Goal: Navigation & Orientation: Find specific page/section

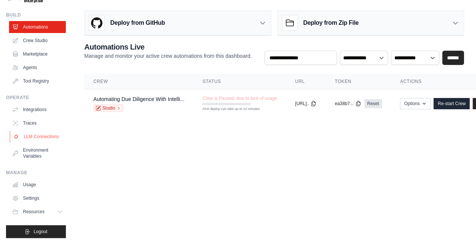
scroll to position [25, 0]
click at [29, 198] on link "Settings" at bounding box center [38, 199] width 57 height 12
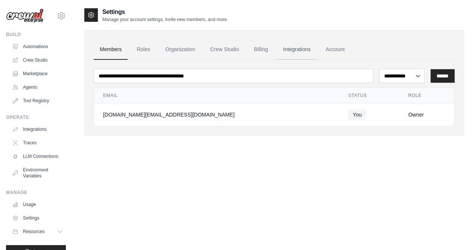
click at [291, 51] on link "Integrations" at bounding box center [296, 49] width 39 height 20
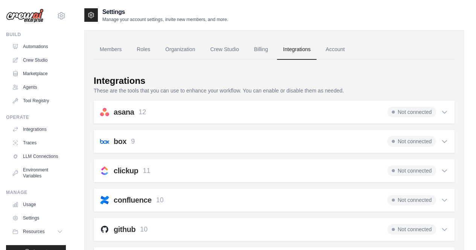
click at [293, 50] on link "Integrations" at bounding box center [296, 49] width 39 height 20
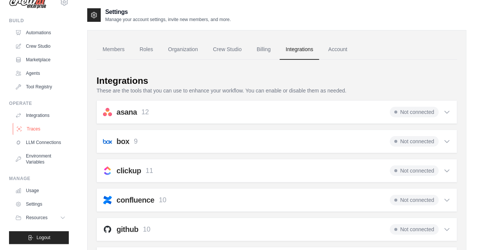
scroll to position [20, 0]
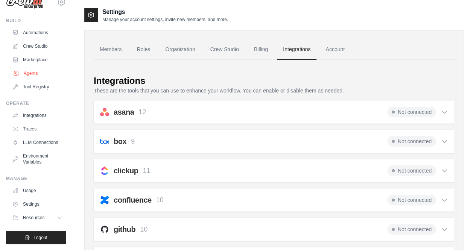
click at [41, 71] on link "Agents" at bounding box center [38, 73] width 57 height 12
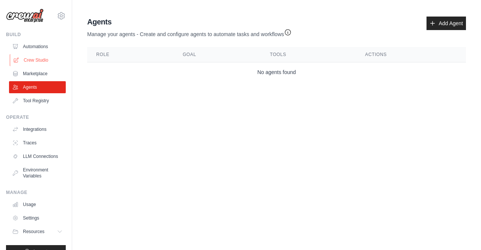
click at [43, 57] on link "Crew Studio" at bounding box center [38, 60] width 57 height 12
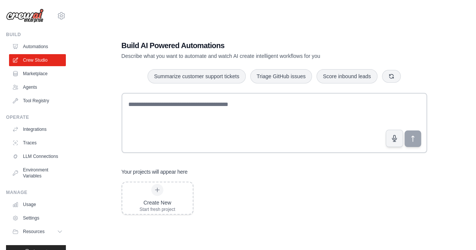
scroll to position [15, 0]
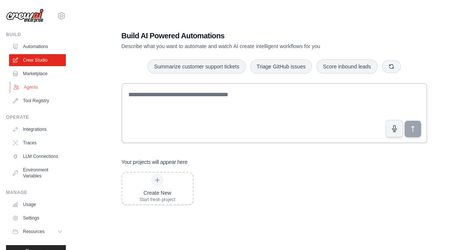
click at [38, 85] on link "Agents" at bounding box center [38, 87] width 57 height 12
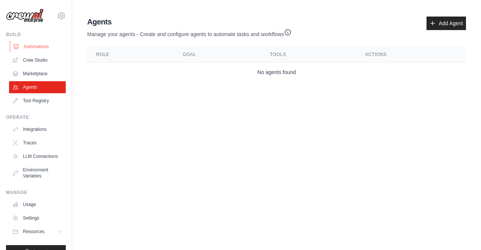
click at [29, 42] on link "Automations" at bounding box center [38, 47] width 57 height 12
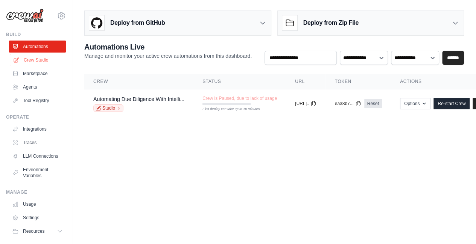
click at [37, 60] on link "Crew Studio" at bounding box center [38, 60] width 57 height 12
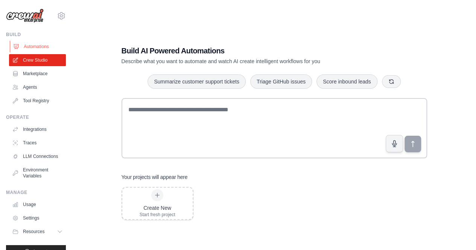
click at [41, 45] on link "Automations" at bounding box center [38, 47] width 57 height 12
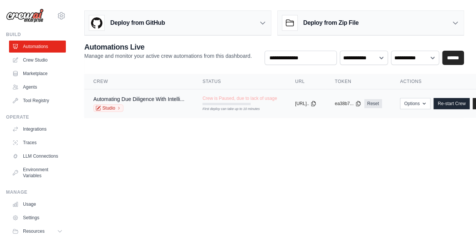
click at [194, 106] on td "Crew is Paused, due to lack of usage First deploy can take up to 10 minutes" at bounding box center [239, 100] width 93 height 22
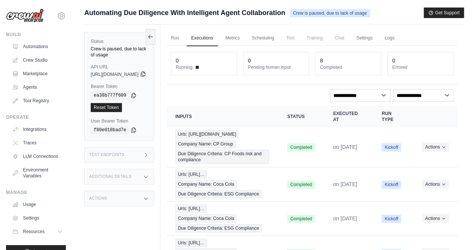
click at [146, 71] on icon at bounding box center [143, 74] width 6 height 6
